Goal: Browse casually

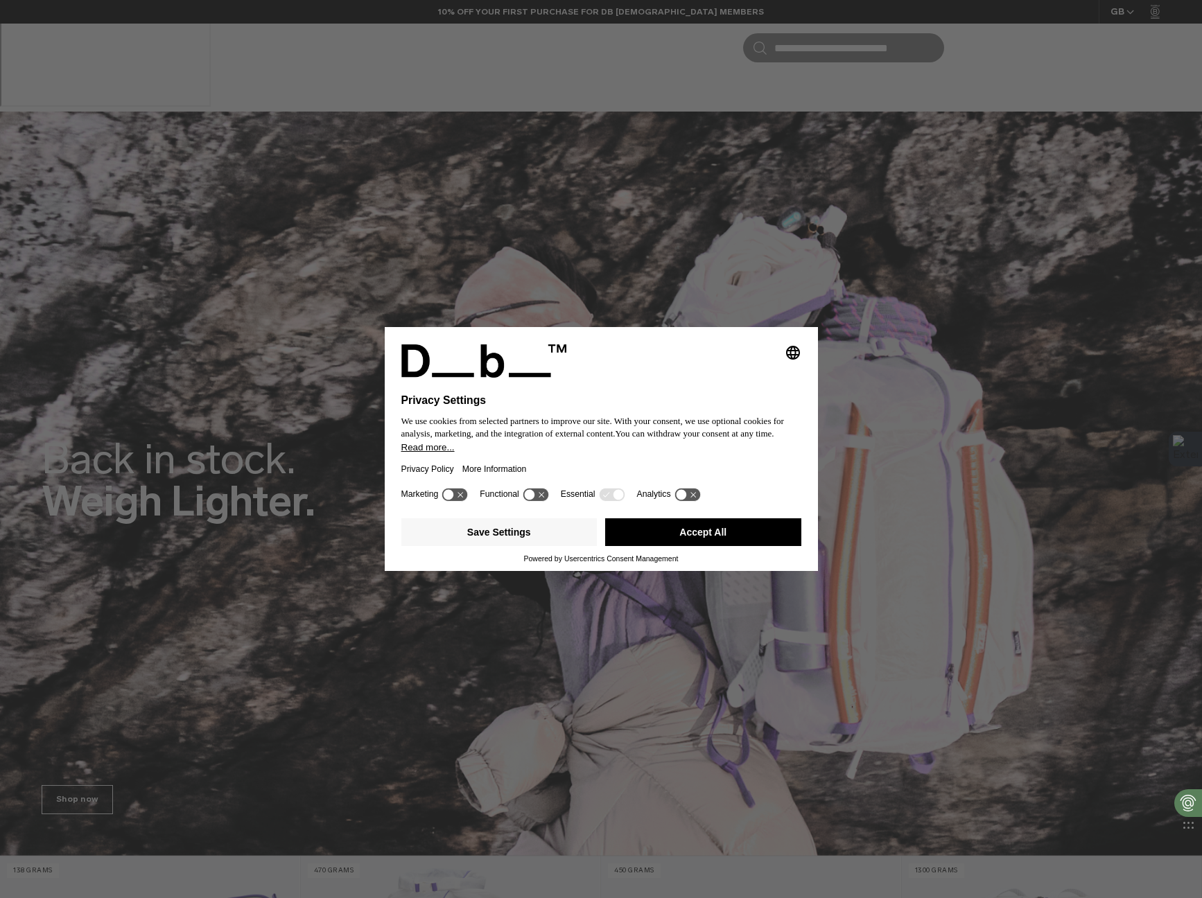
click at [769, 531] on button "Accept All" at bounding box center [703, 532] width 196 height 28
